Goal: Navigation & Orientation: Find specific page/section

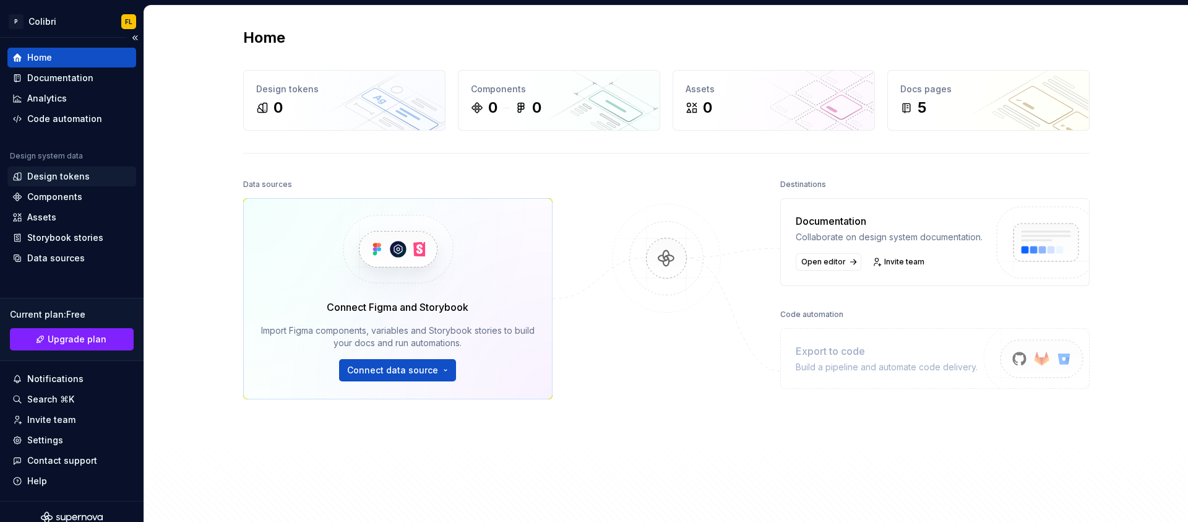
click at [48, 178] on div "Design tokens" at bounding box center [58, 176] width 63 height 12
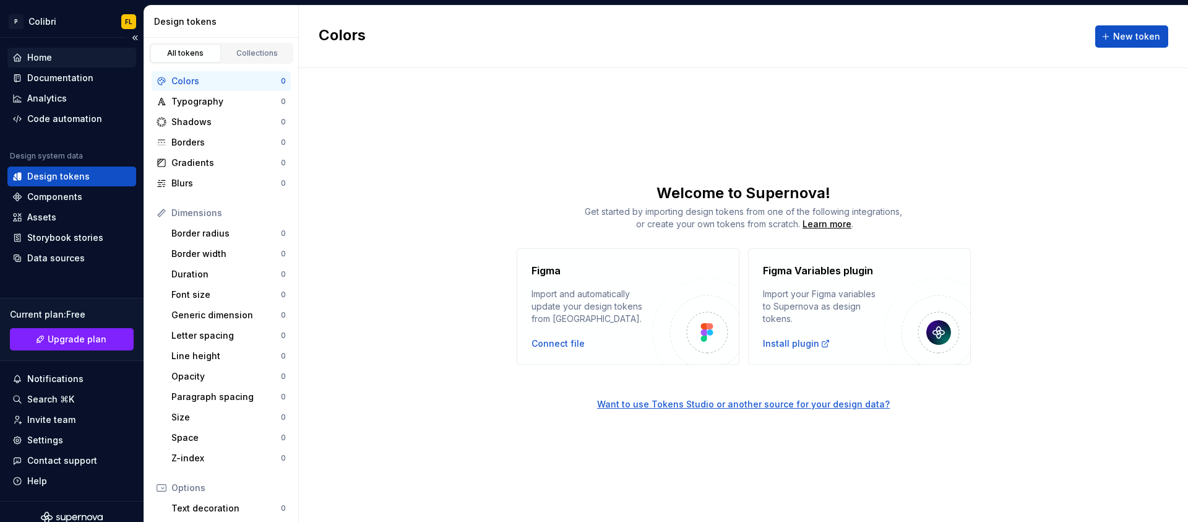
click at [36, 62] on div "Home" at bounding box center [39, 57] width 25 height 12
